Goal: Find contact information: Find contact information

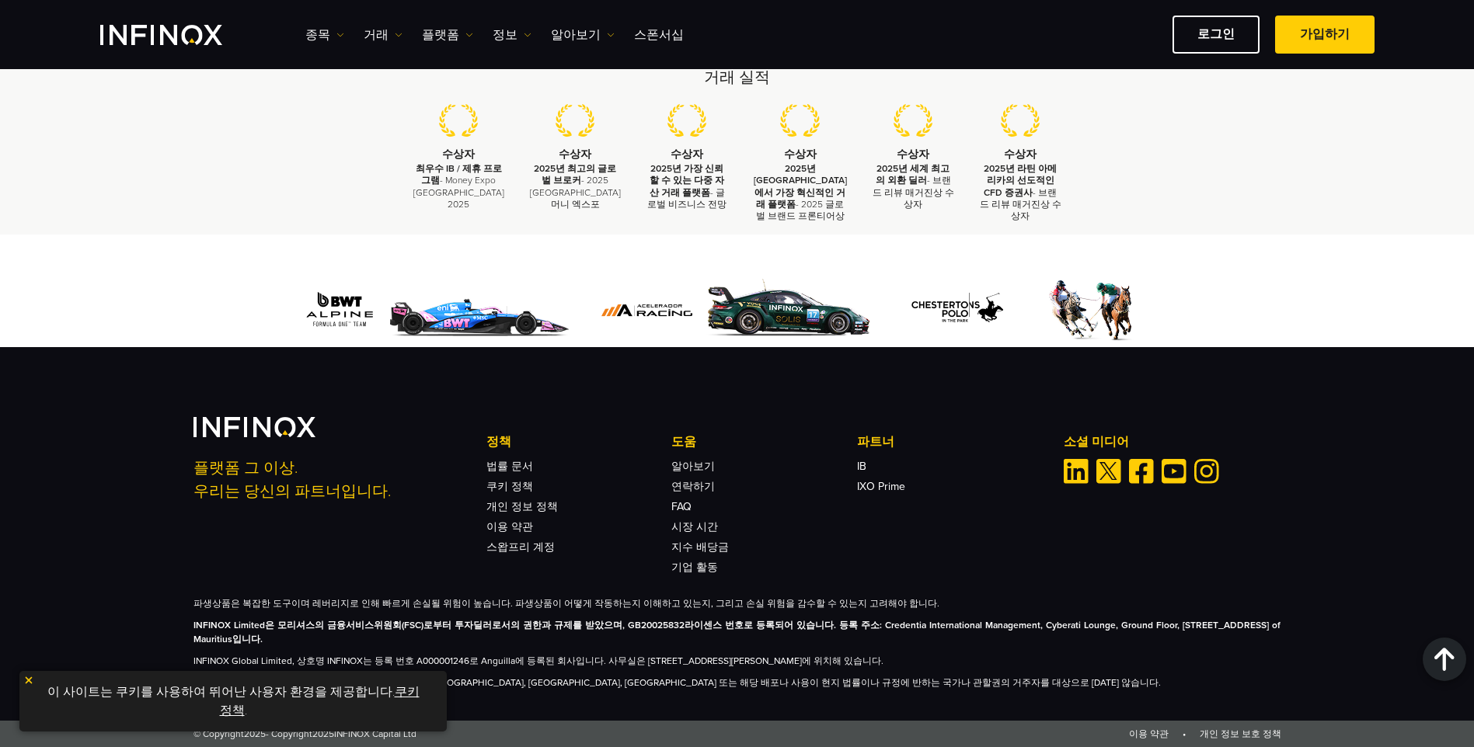
scroll to position [4523, 0]
click at [705, 486] on link "연락하기" at bounding box center [693, 486] width 44 height 13
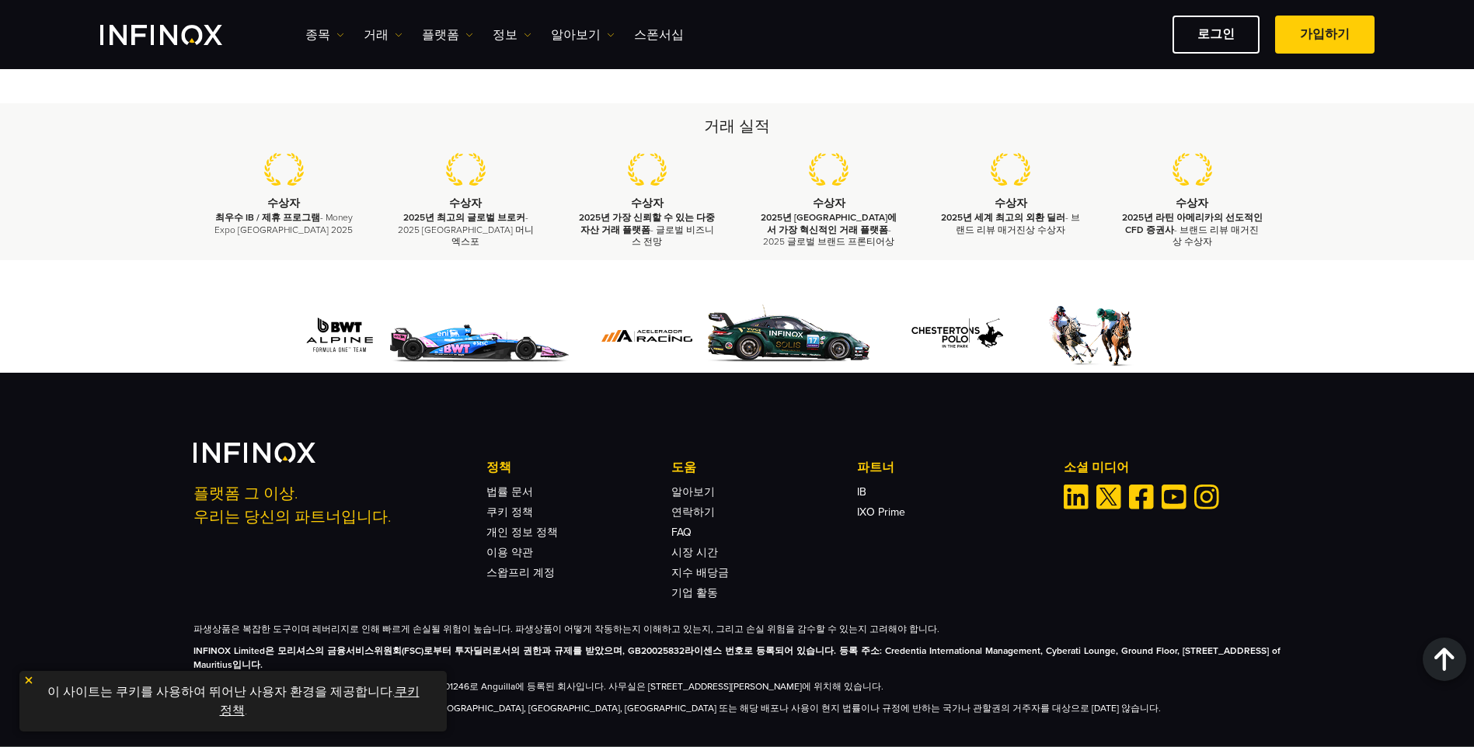
scroll to position [1945, 0]
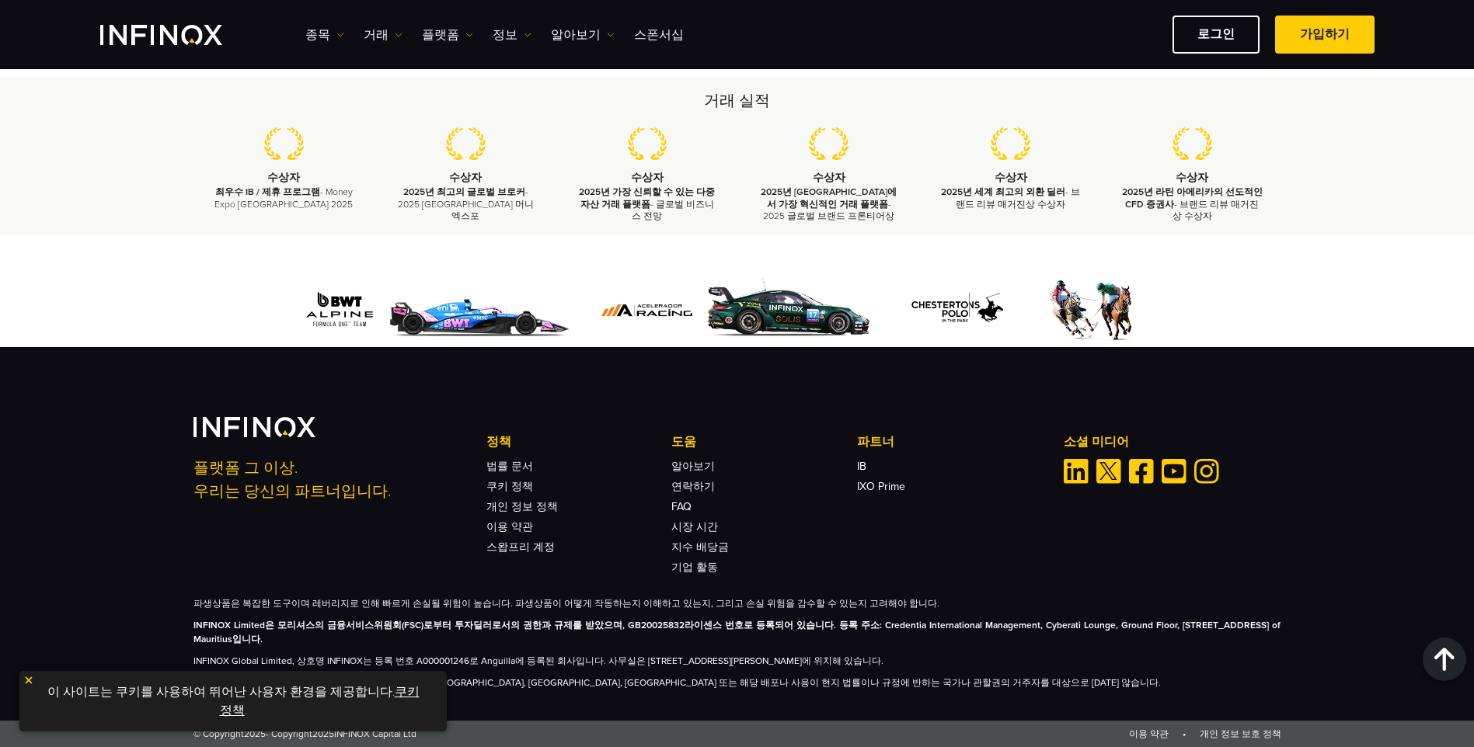
drag, startPoint x: 840, startPoint y: 627, endPoint x: 1276, endPoint y: 630, distance: 436.6
click at [1276, 630] on strong "INFINOX Limited은 모리셔스의 금융서비스위원회(FSC)로부터 투자딜러로서의 권한과 규제를 받았으며, GB20025832라이센스 번호…" at bounding box center [737, 632] width 1088 height 25
copy strong "Credentia International Management, Cyberati Lounge, Ground Floor, The Catalyst…"
